Goal: Information Seeking & Learning: Learn about a topic

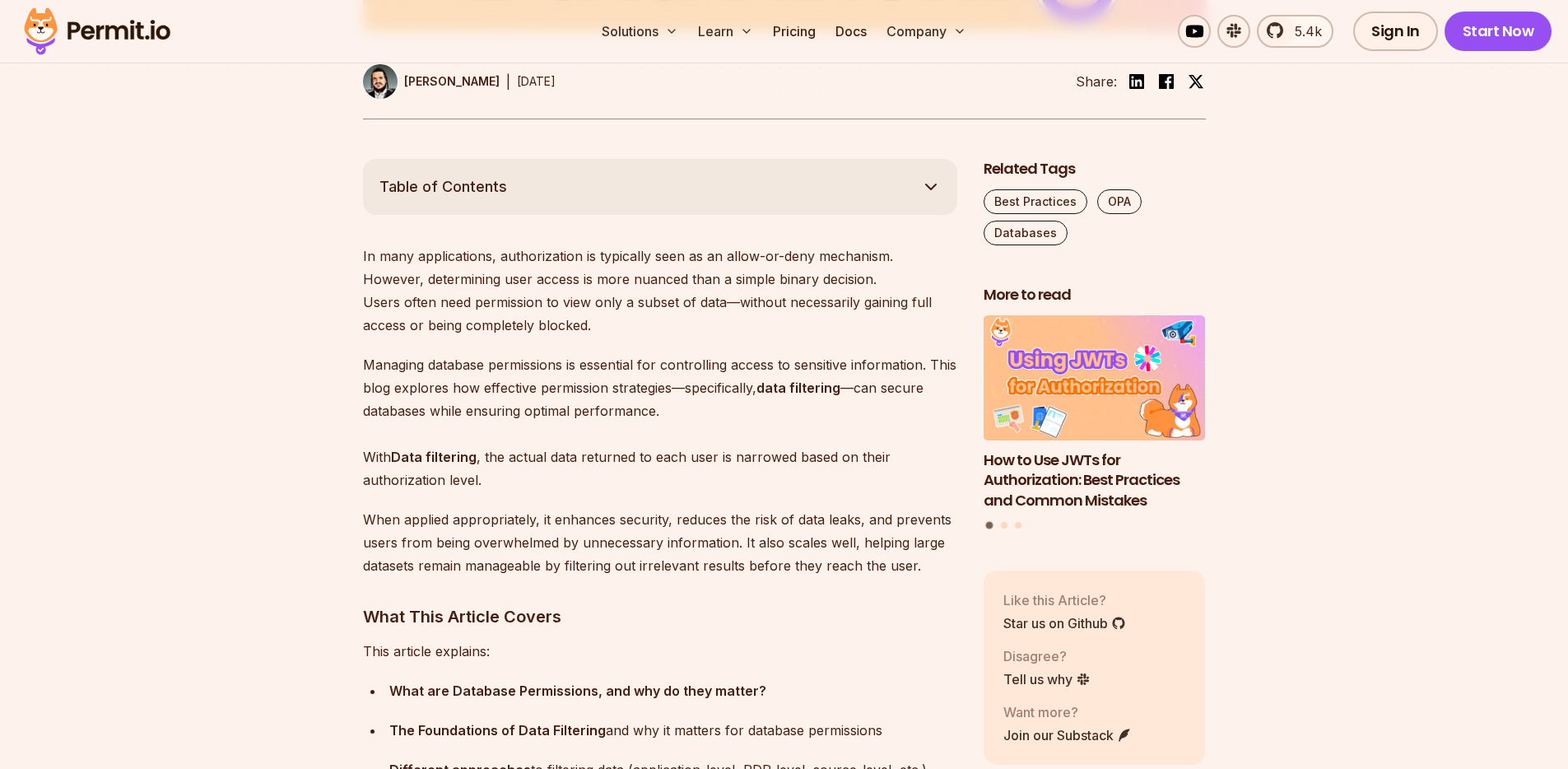
scroll to position [824, 0]
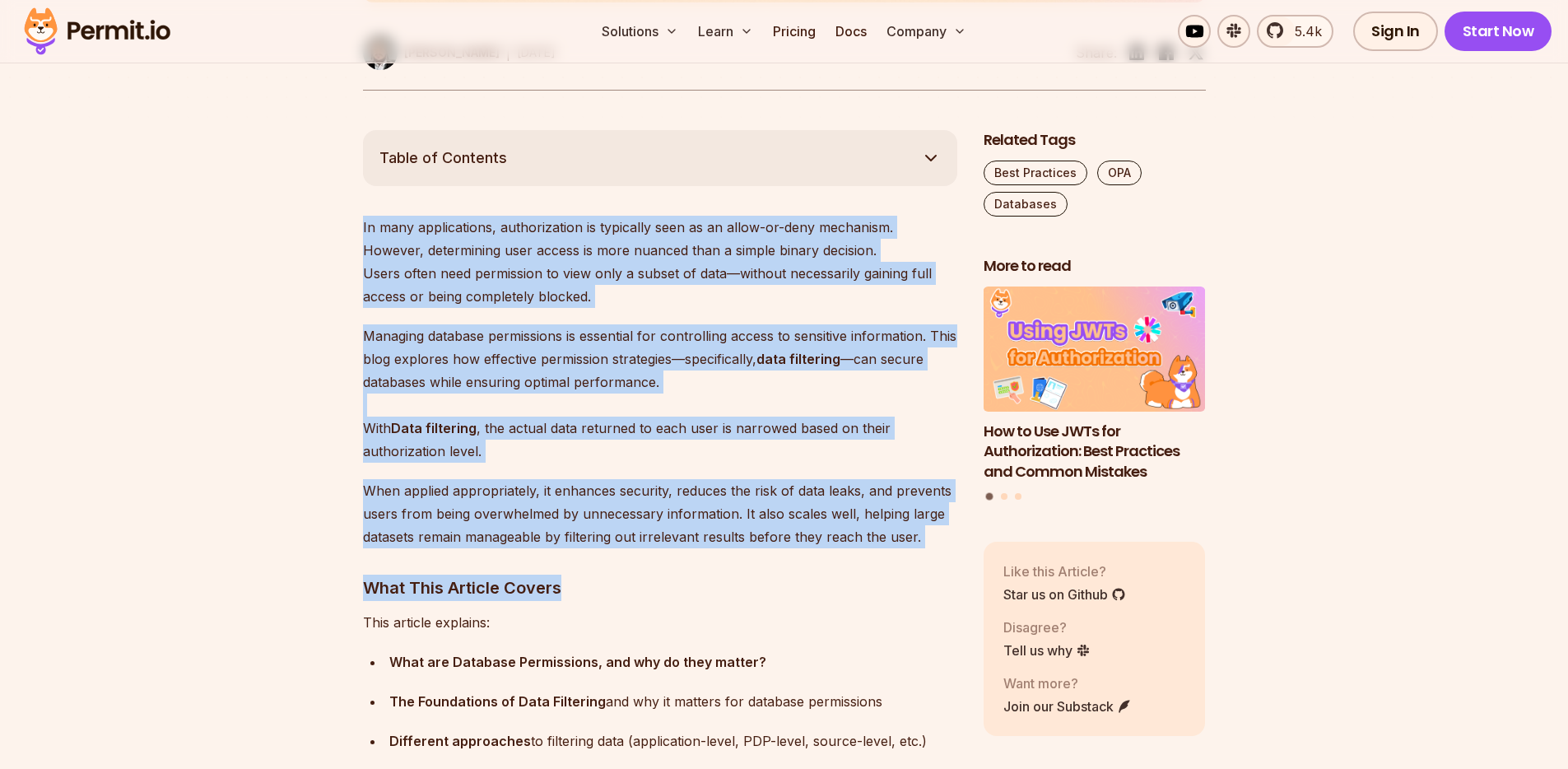
drag, startPoint x: 360, startPoint y: 208, endPoint x: 776, endPoint y: 575, distance: 554.7
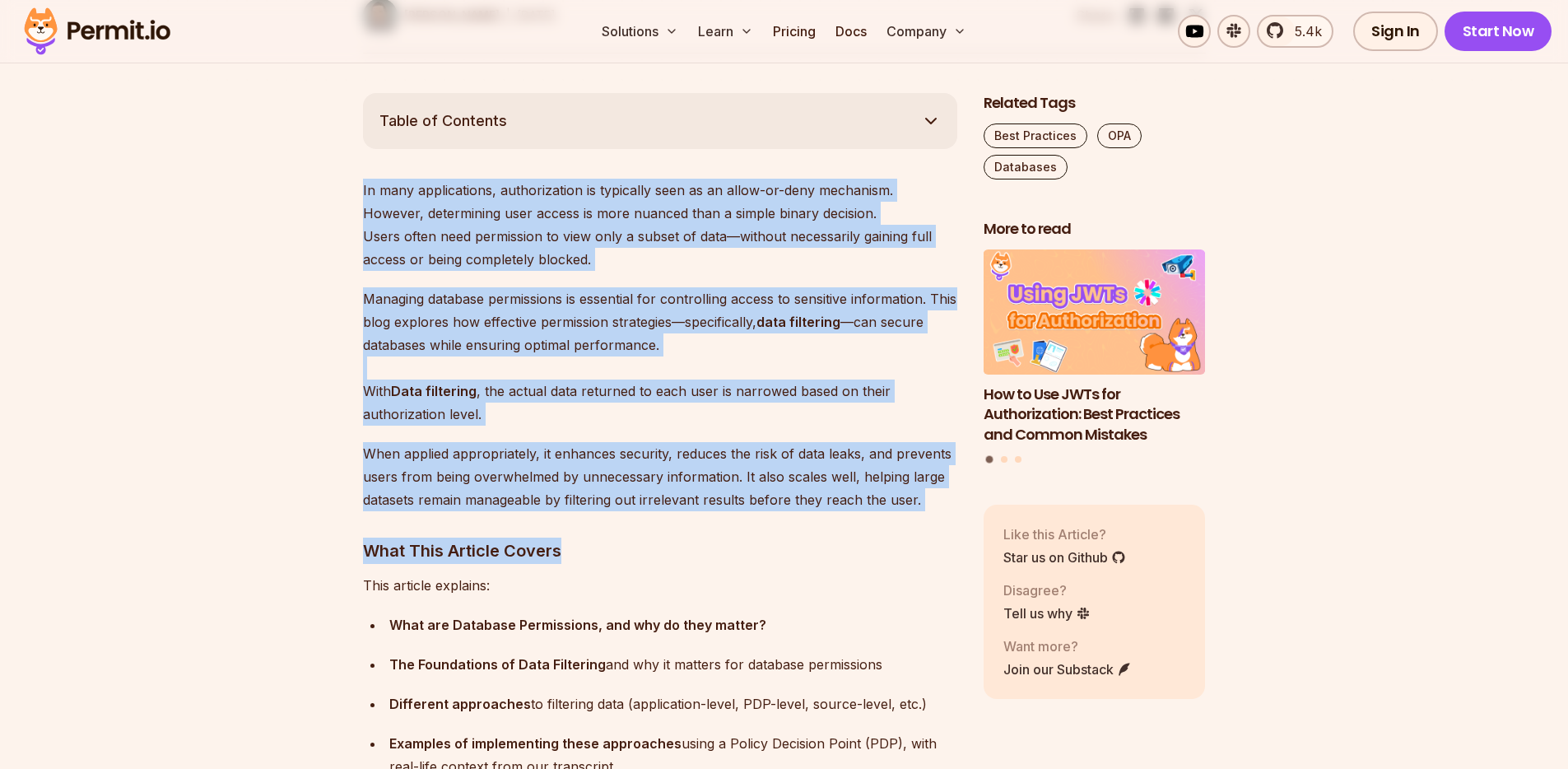
scroll to position [893, 0]
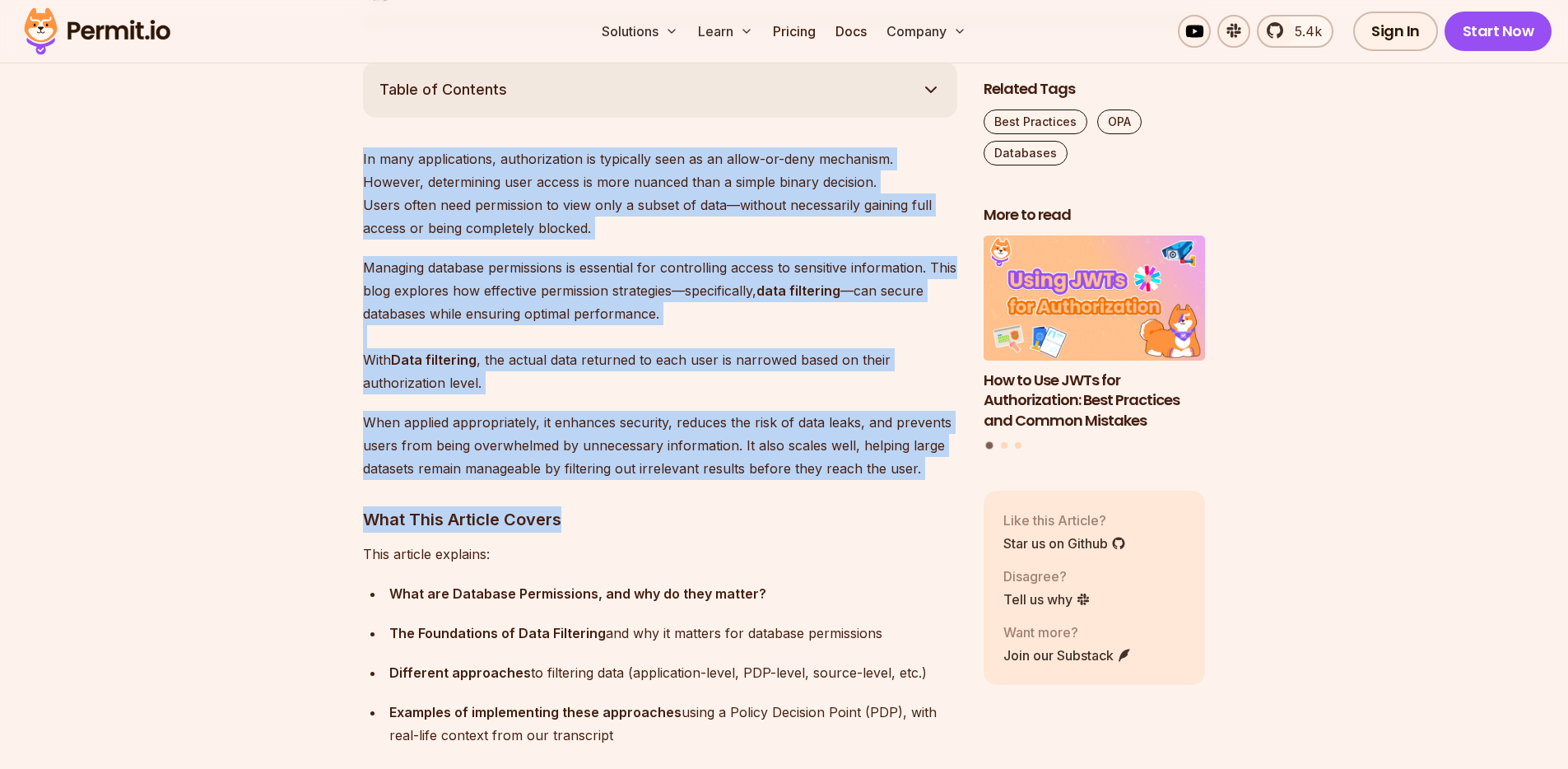
click at [363, 214] on p "In many applications, authorization is typically seen as an allow-or-deny mecha…" at bounding box center [660, 193] width 594 height 92
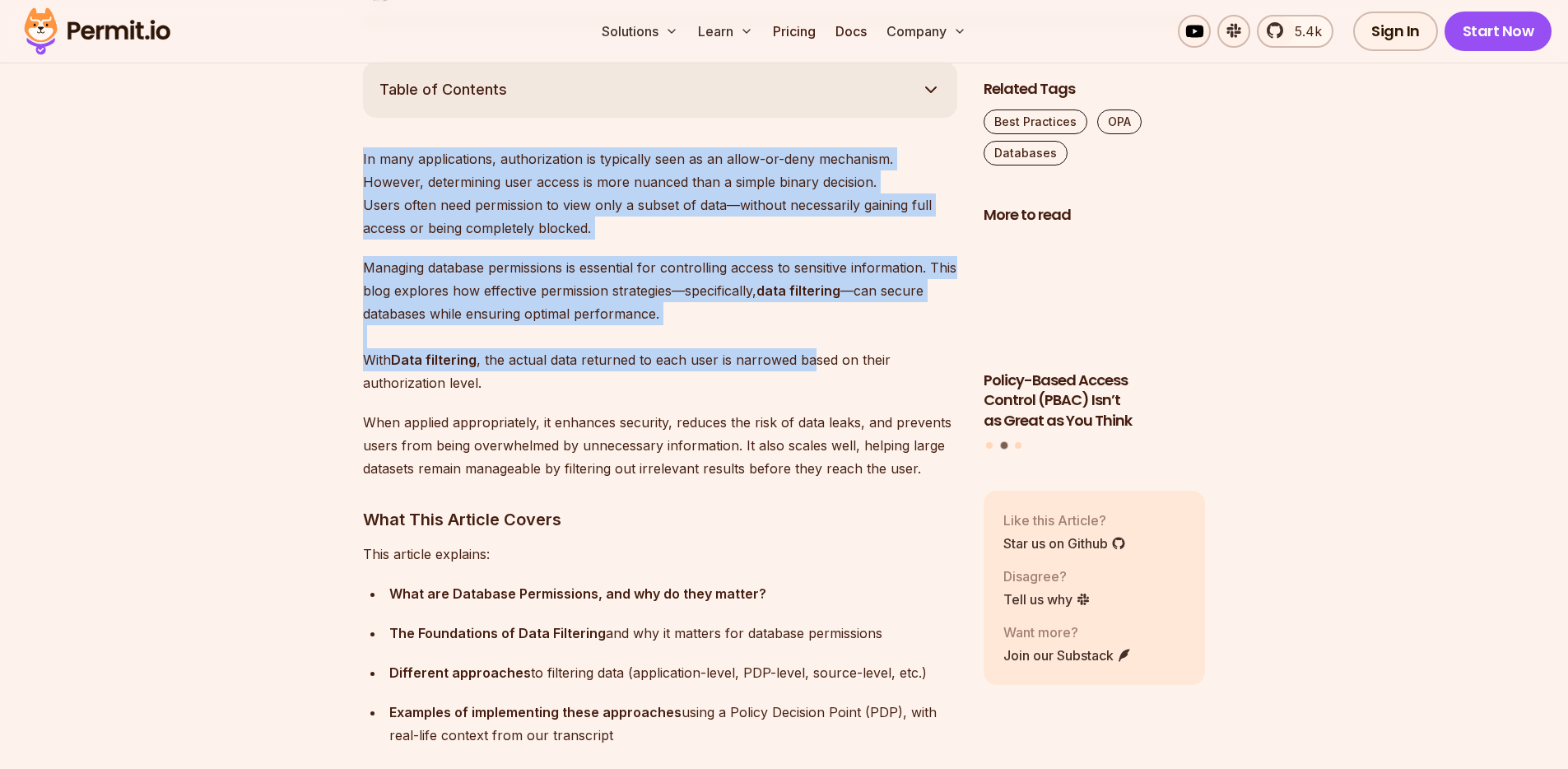
drag, startPoint x: 401, startPoint y: 196, endPoint x: 811, endPoint y: 350, distance: 438.0
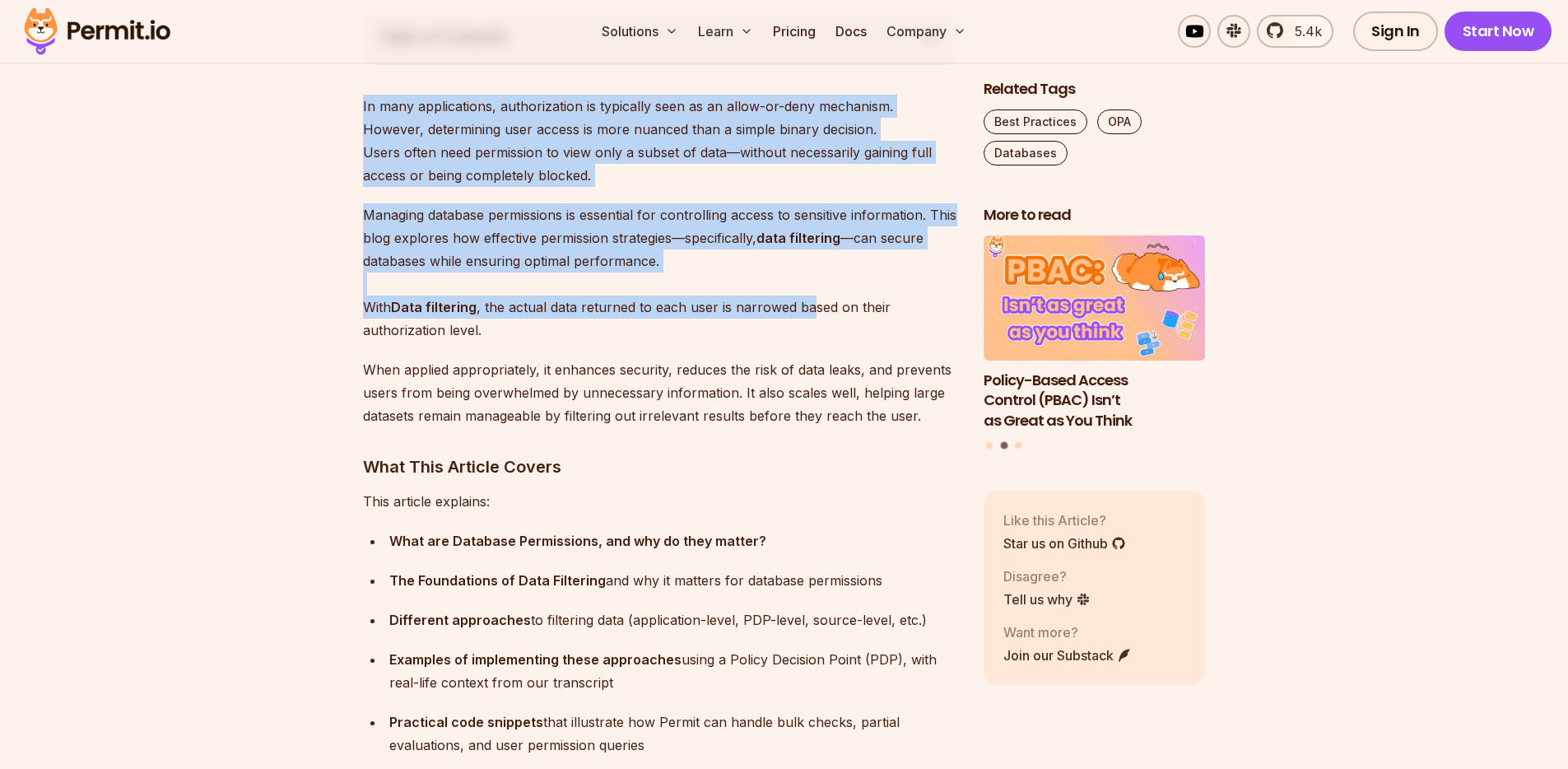
scroll to position [964, 0]
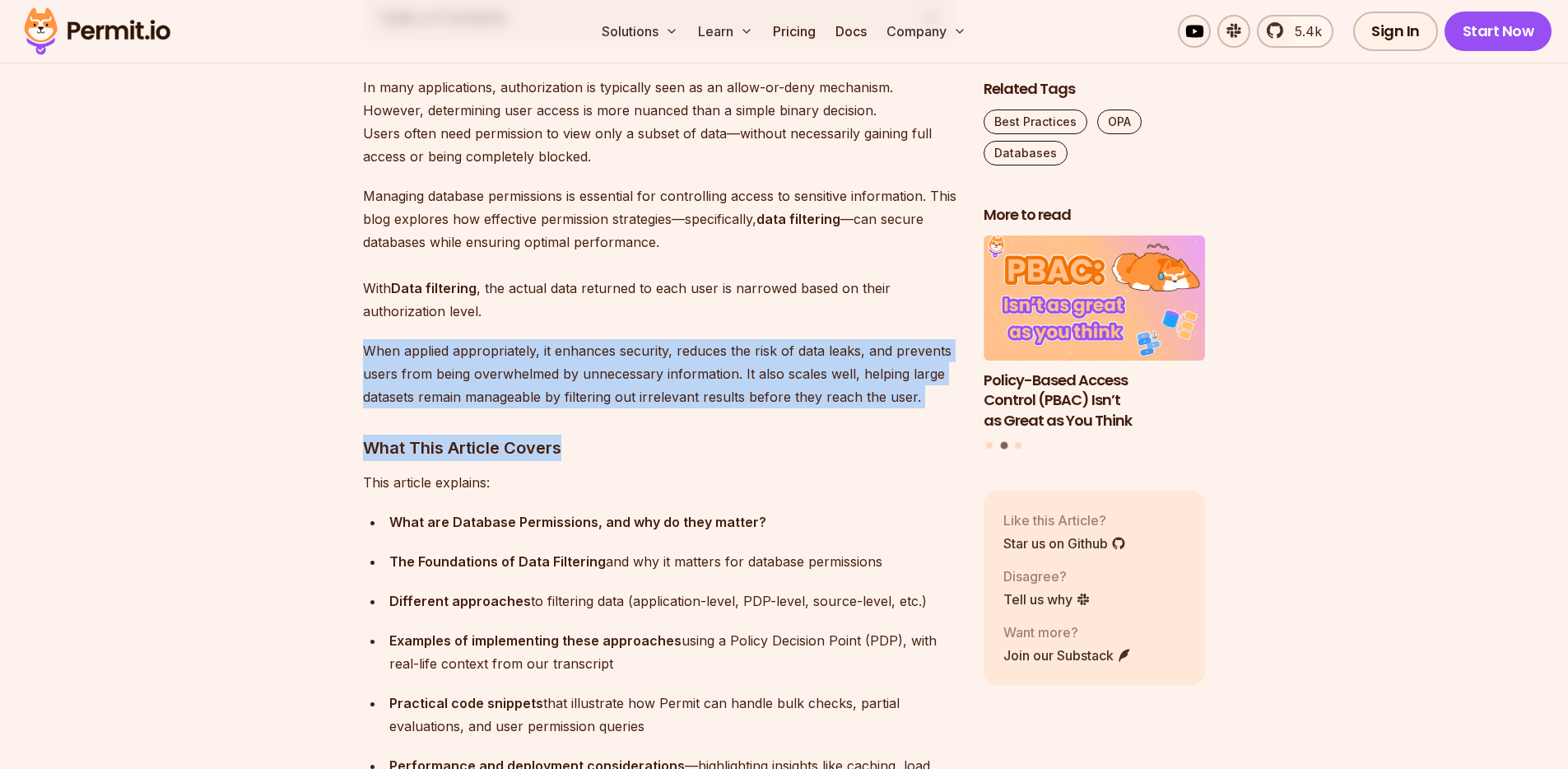
drag, startPoint x: 351, startPoint y: 329, endPoint x: 702, endPoint y: 440, distance: 368.1
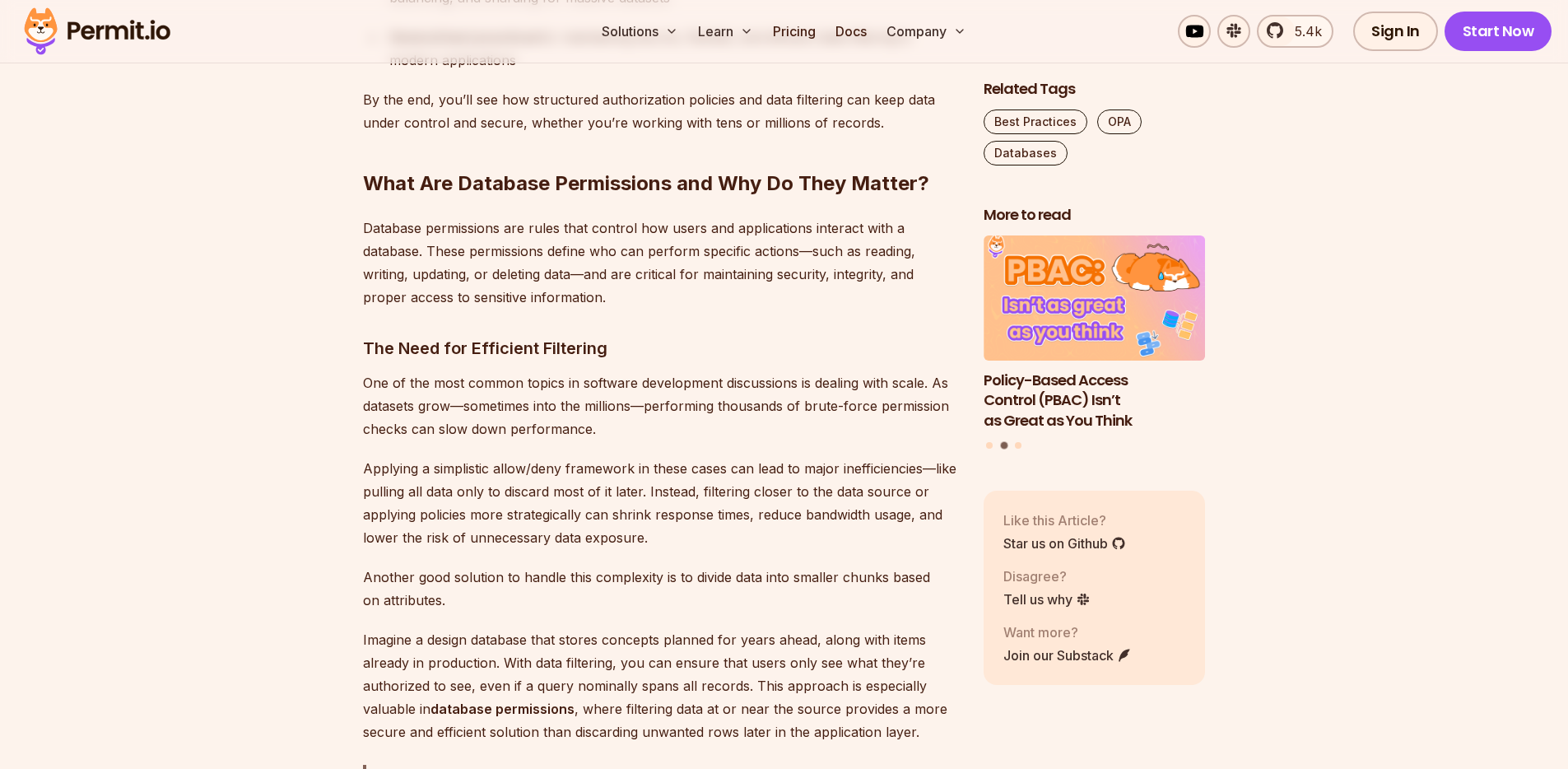
scroll to position [1807, 0]
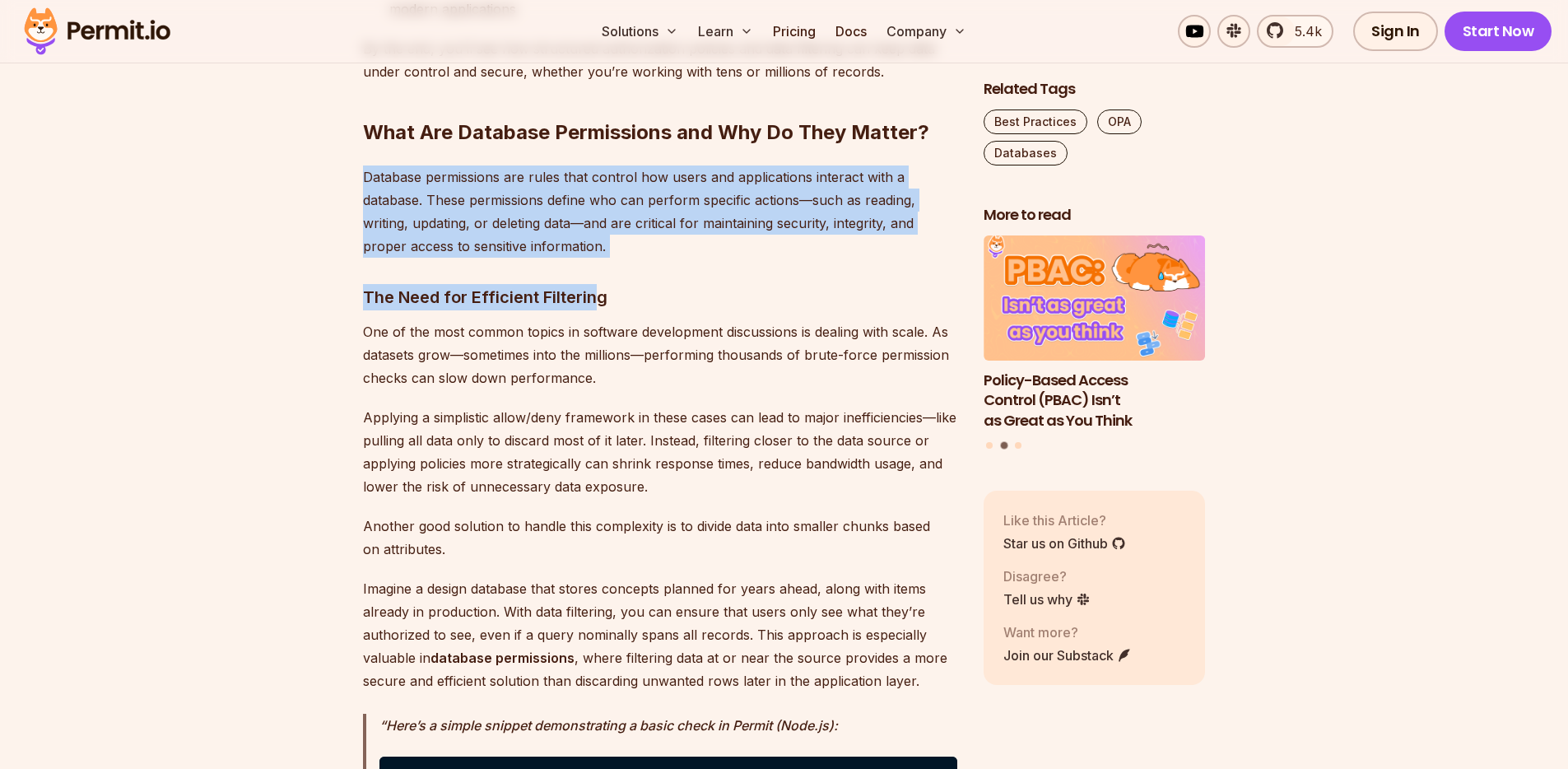
drag, startPoint x: 347, startPoint y: 147, endPoint x: 595, endPoint y: 298, distance: 290.4
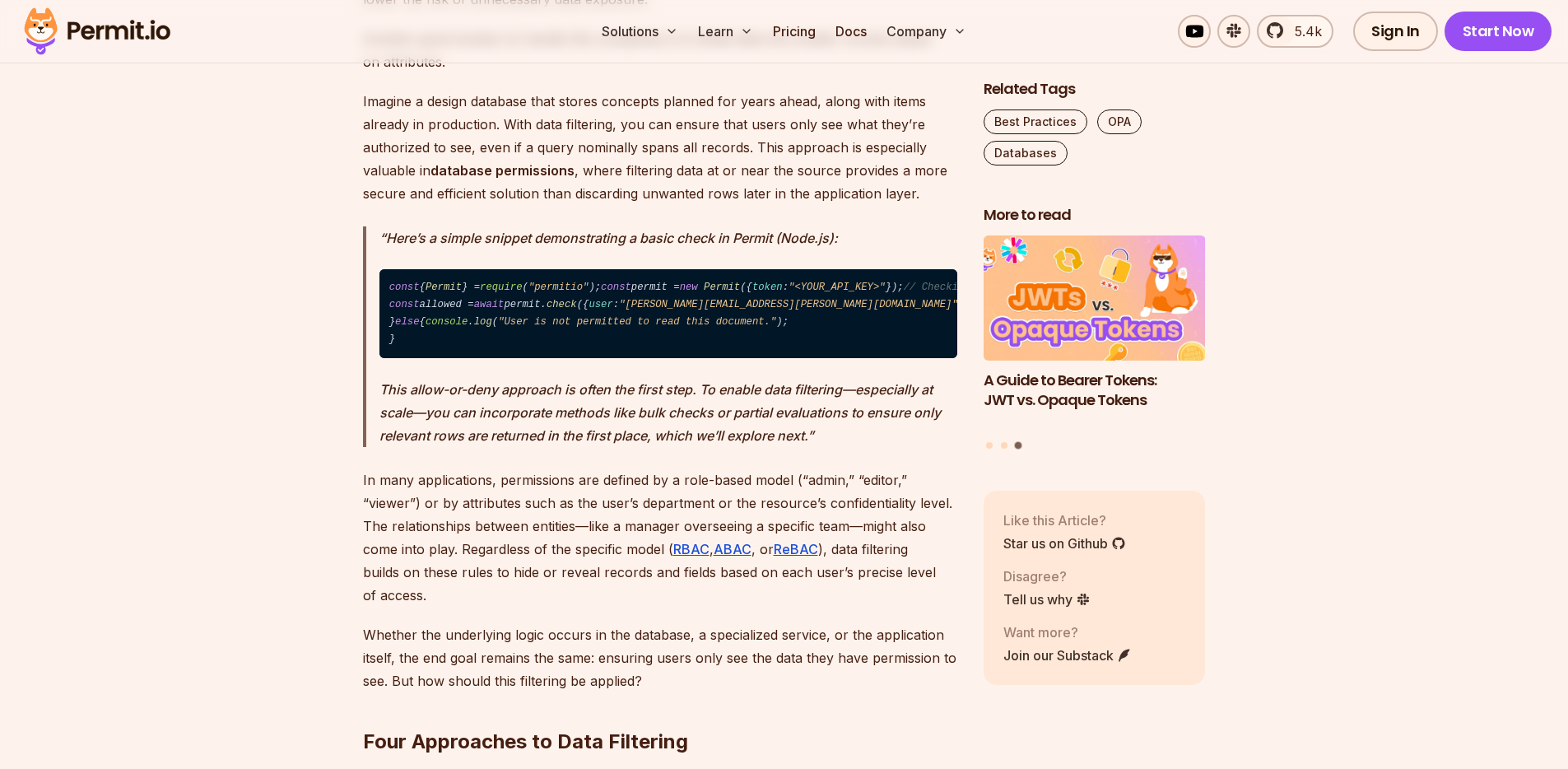
scroll to position [2216, 0]
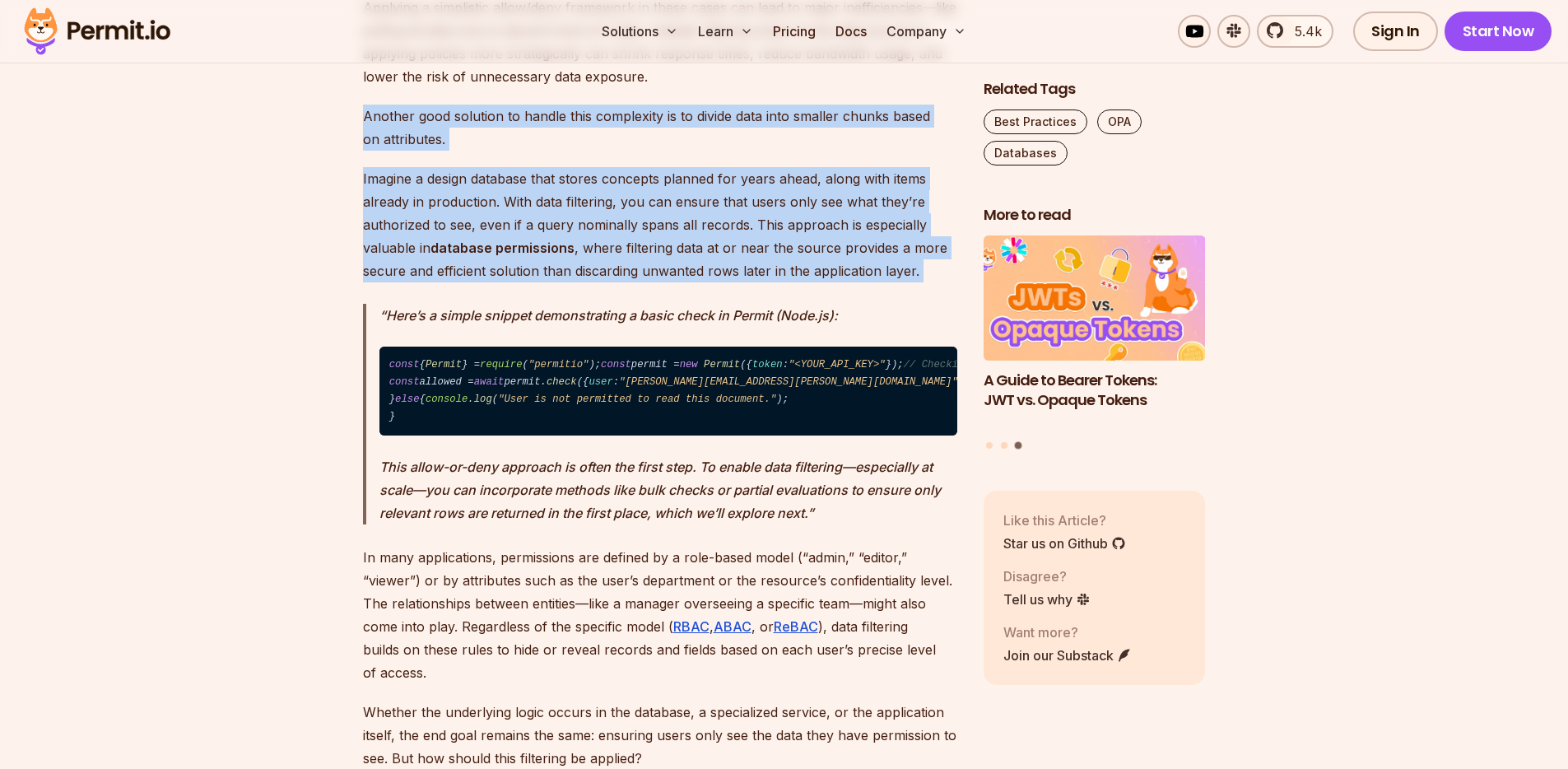
drag, startPoint x: 355, startPoint y: 97, endPoint x: 824, endPoint y: 296, distance: 509.5
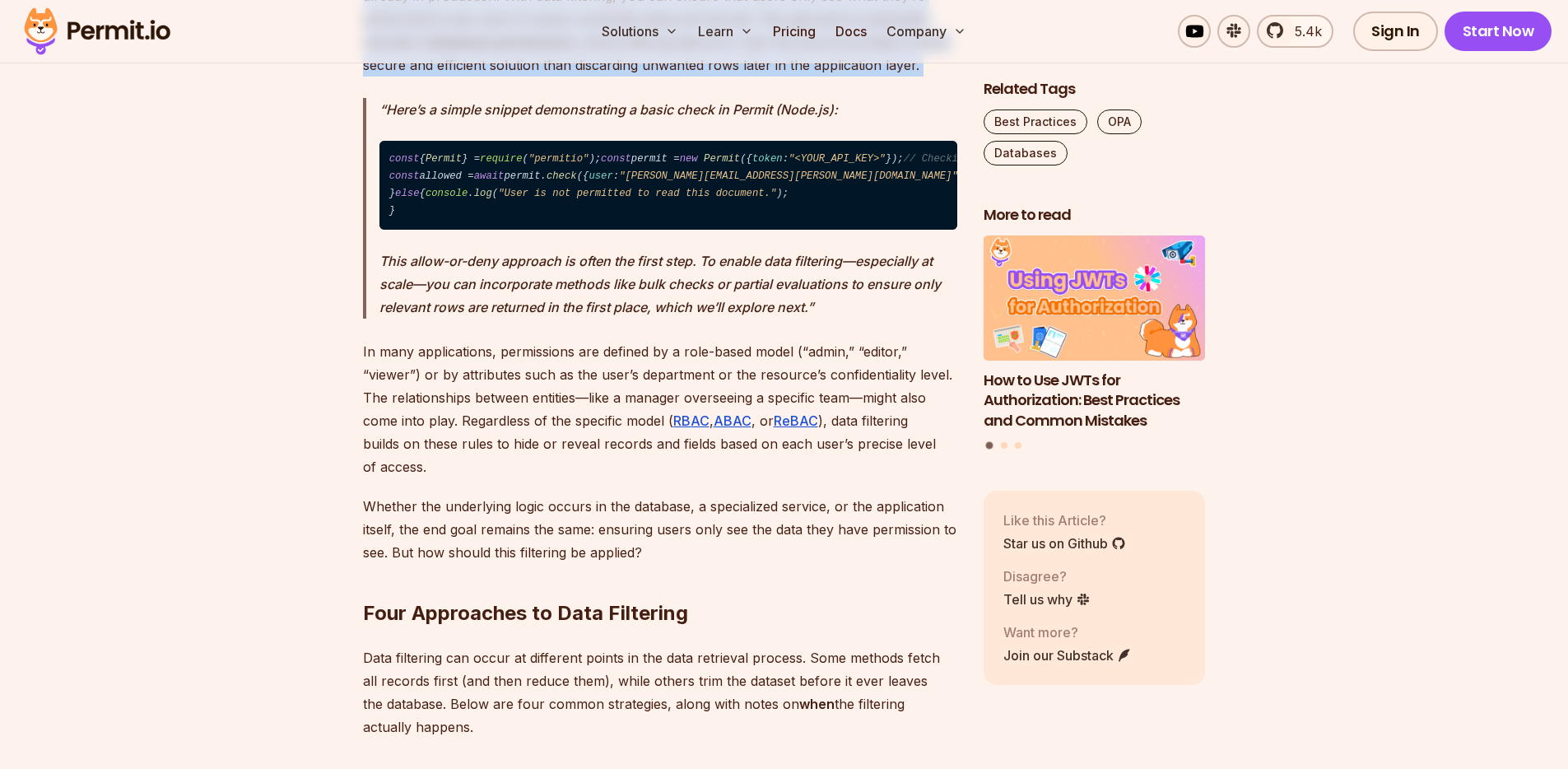
scroll to position [2431, 0]
